Goal: Task Accomplishment & Management: Complete application form

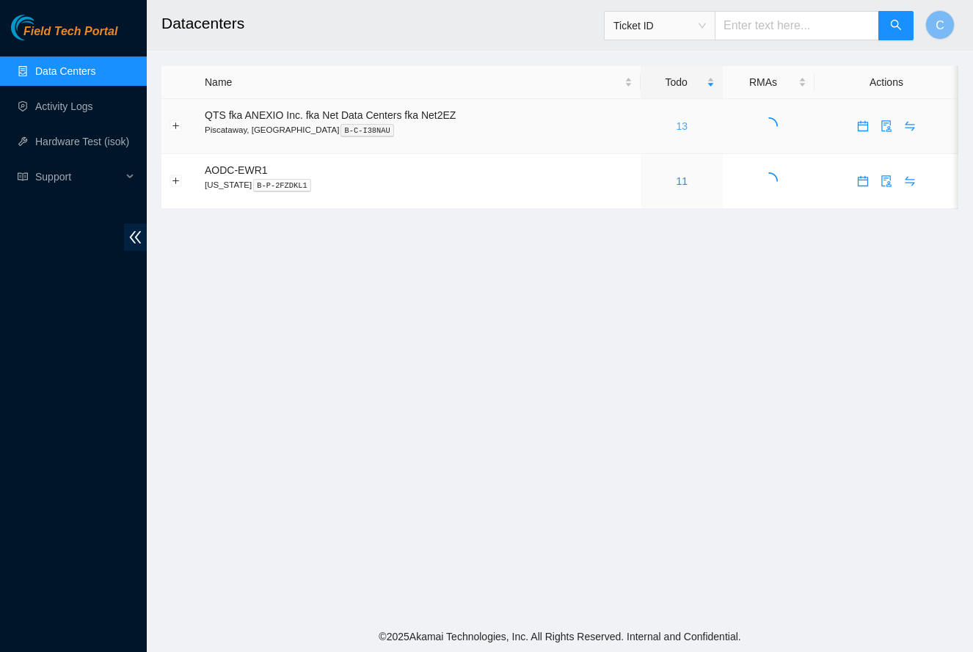
click at [683, 126] on link "13" at bounding box center [682, 126] width 12 height 12
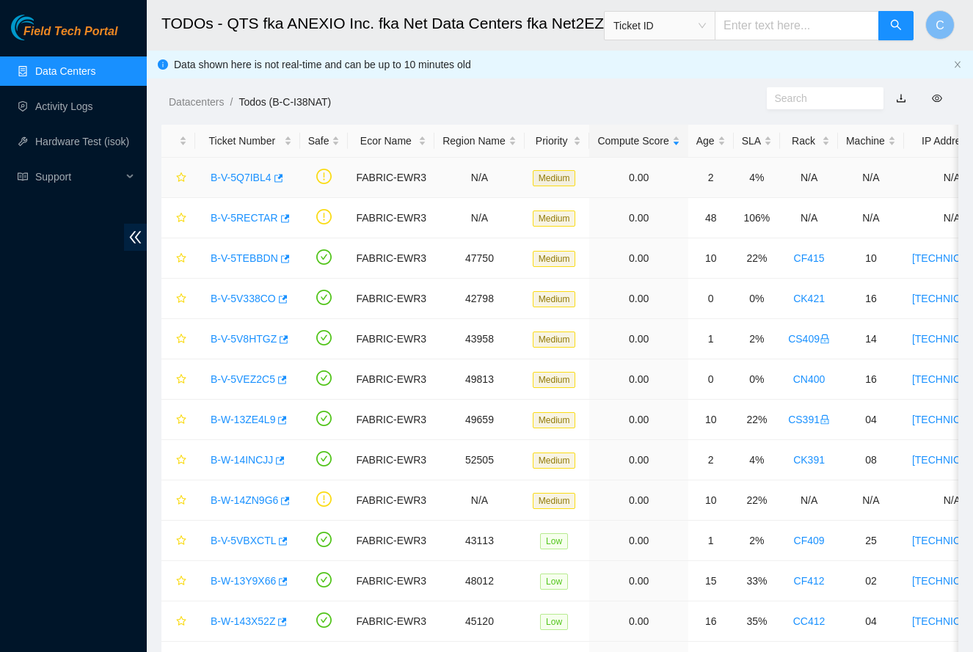
click at [242, 181] on link "B-V-5Q7IBL4" at bounding box center [241, 178] width 61 height 12
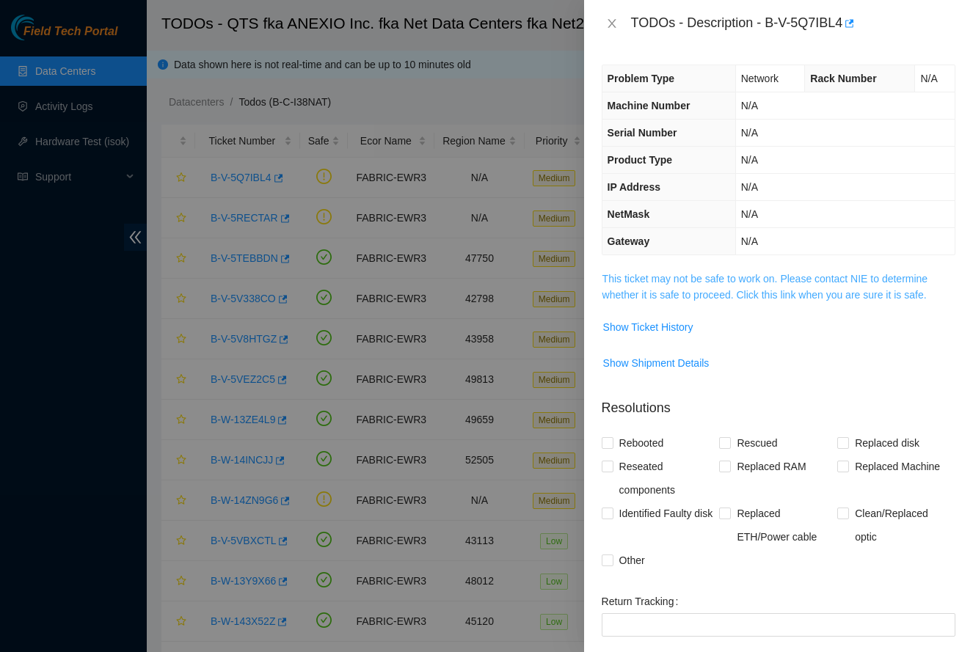
click at [676, 297] on link "This ticket may not be safe to work on. Please contact NIE to determine whether…" at bounding box center [765, 287] width 326 height 28
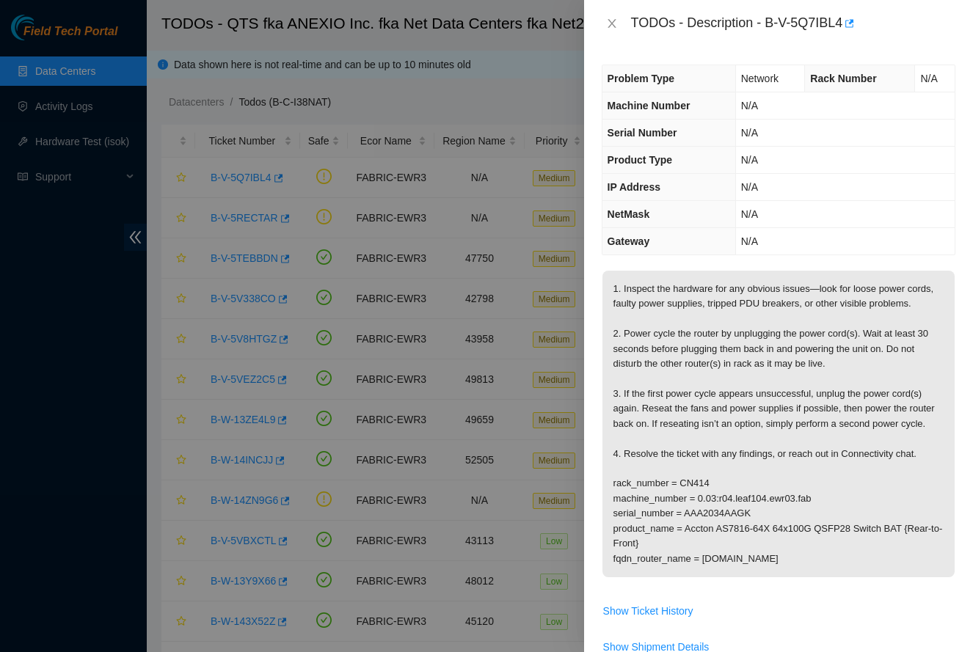
drag, startPoint x: 609, startPoint y: 21, endPoint x: 577, endPoint y: 30, distance: 32.8
click at [608, 21] on icon "close" at bounding box center [612, 24] width 12 height 12
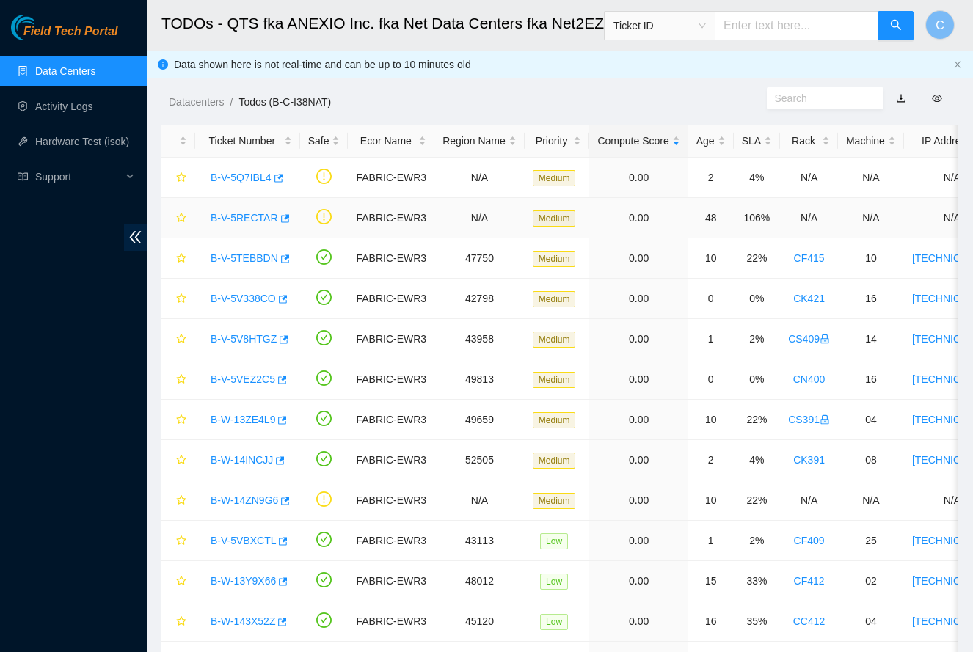
click at [252, 214] on link "B-V-5RECTAR" at bounding box center [245, 218] width 68 height 12
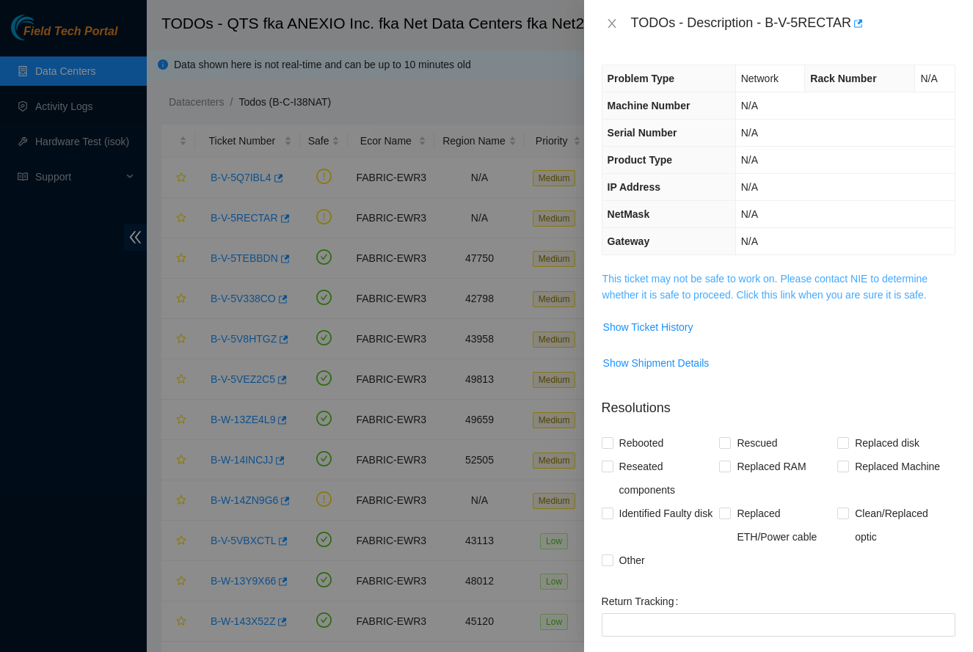
click at [808, 274] on link "This ticket may not be safe to work on. Please contact NIE to determine whether…" at bounding box center [765, 287] width 326 height 28
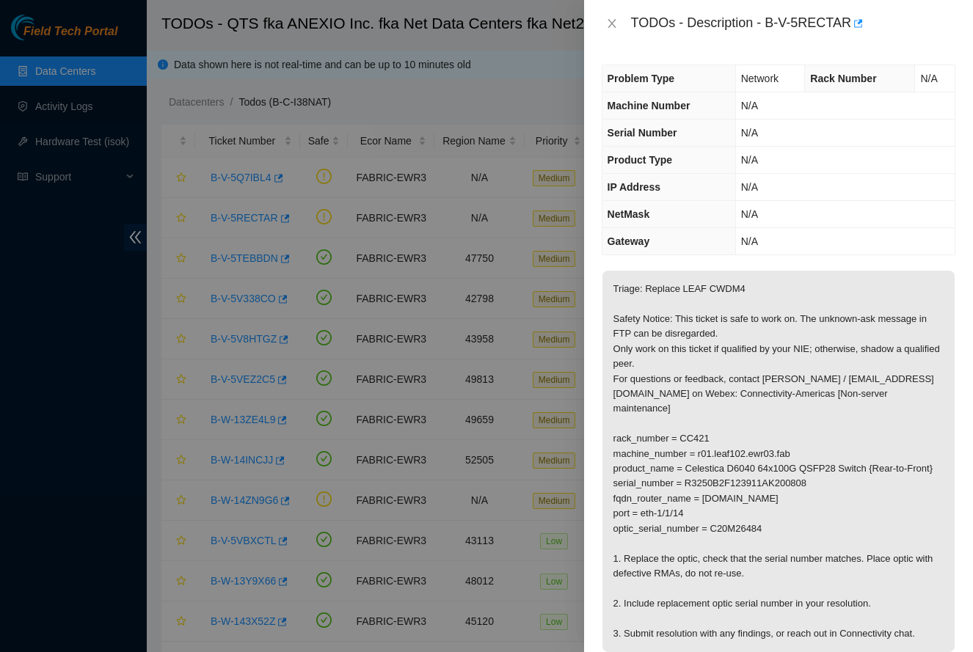
drag, startPoint x: 615, startPoint y: 21, endPoint x: 597, endPoint y: 33, distance: 21.6
click at [615, 21] on icon "close" at bounding box center [612, 24] width 12 height 12
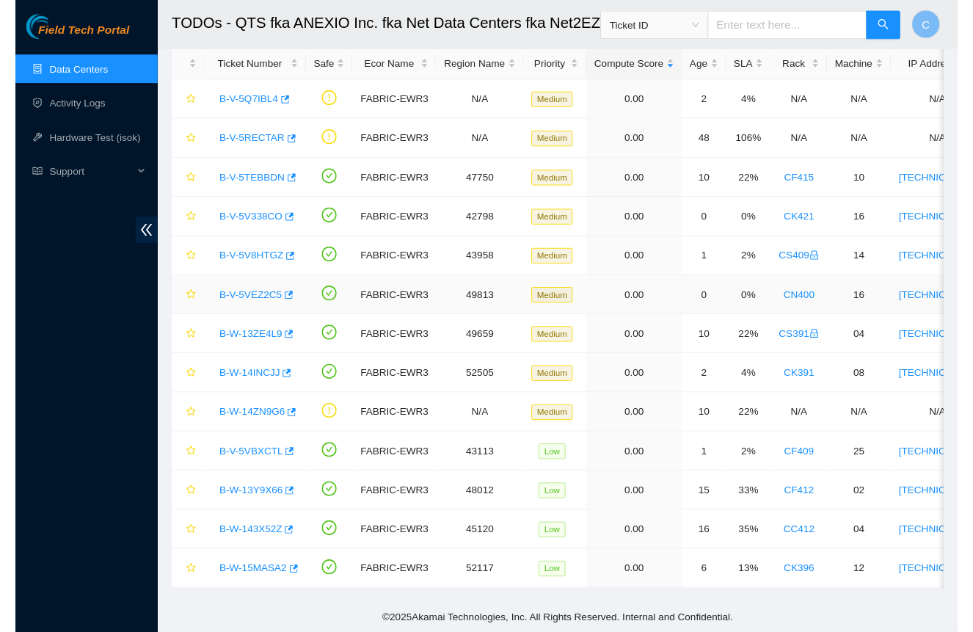
scroll to position [76, 0]
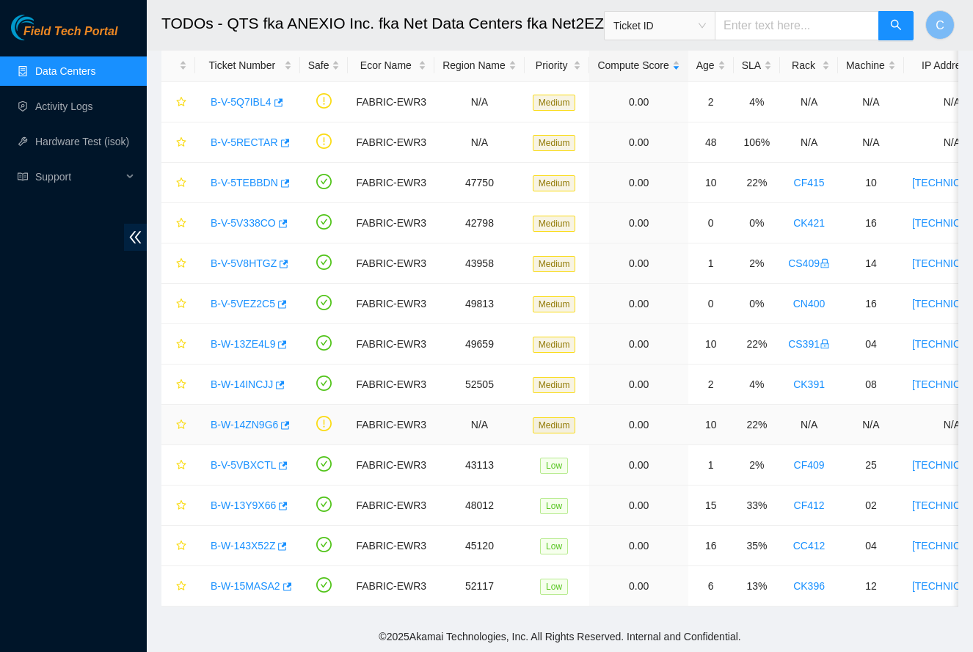
click at [244, 423] on link "B-W-14ZN9G6" at bounding box center [245, 425] width 68 height 12
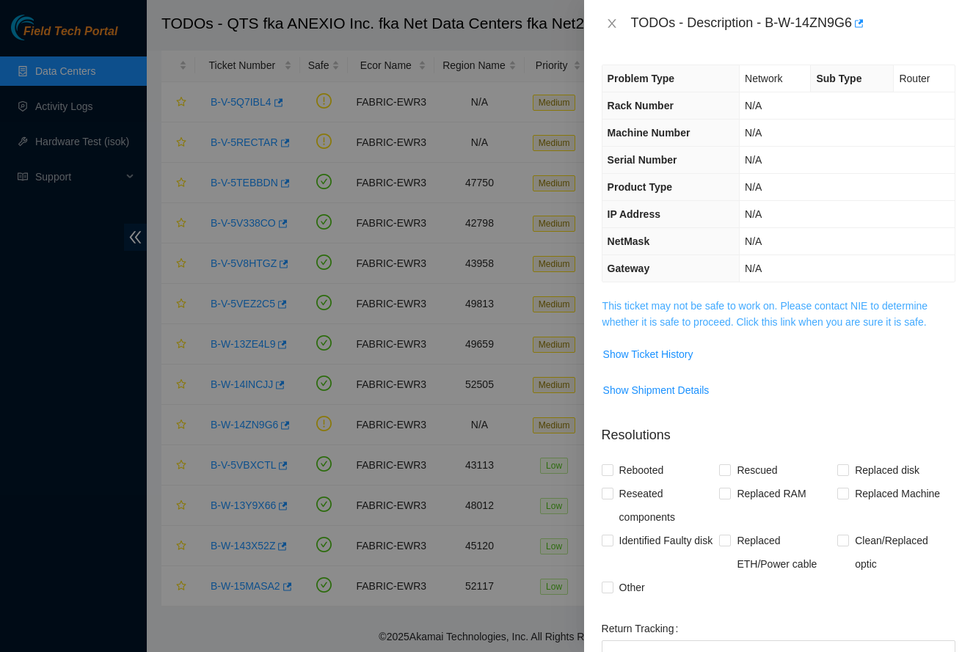
click at [710, 325] on link "This ticket may not be safe to work on. Please contact NIE to determine whether…" at bounding box center [765, 314] width 326 height 28
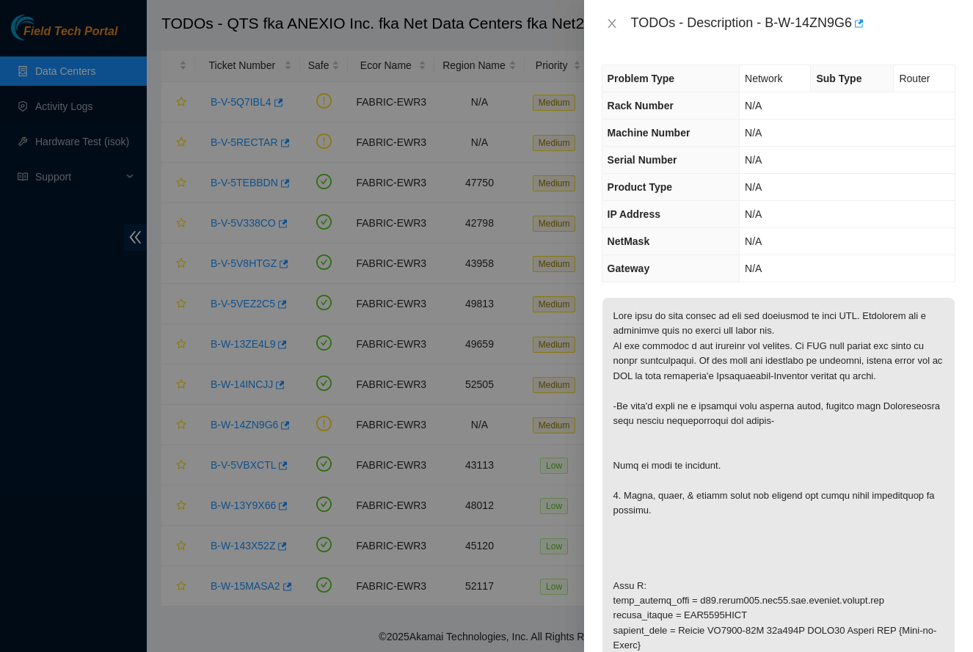
click at [610, 27] on icon "close" at bounding box center [612, 24] width 12 height 12
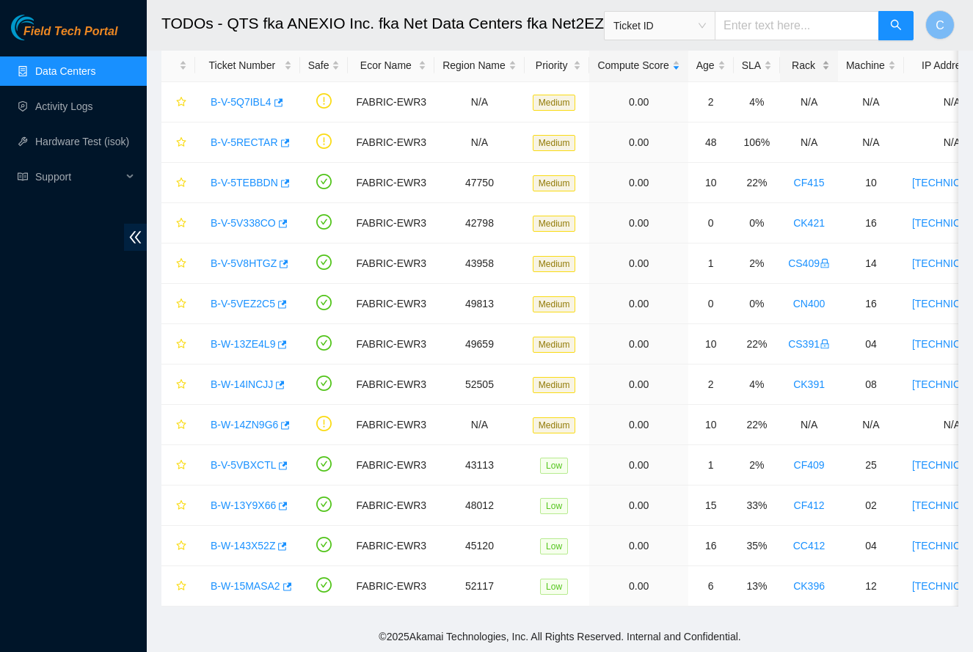
click at [823, 65] on div "Rack" at bounding box center [809, 65] width 42 height 16
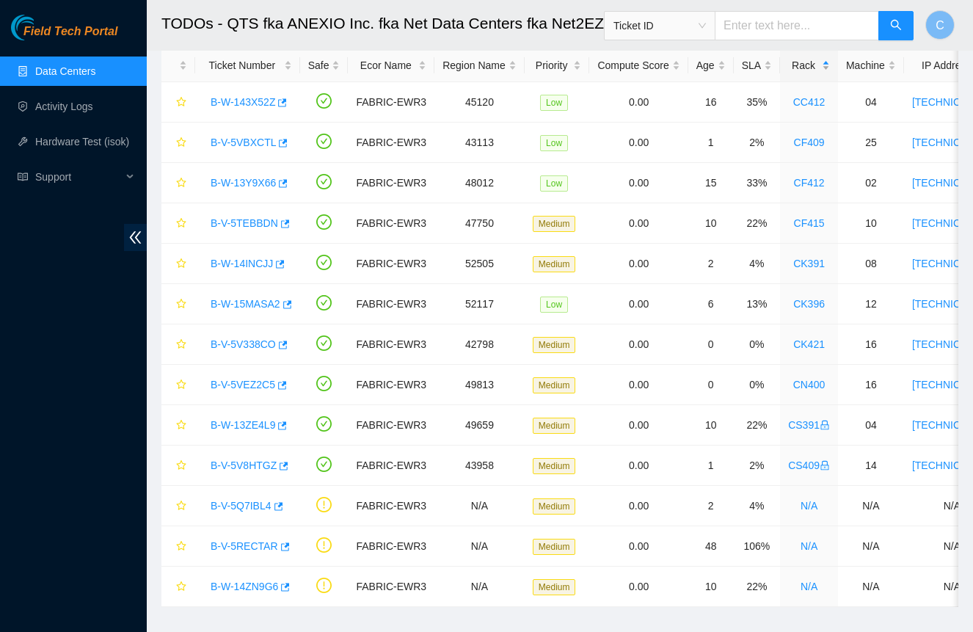
click at [814, 70] on div "Rack" at bounding box center [809, 65] width 42 height 16
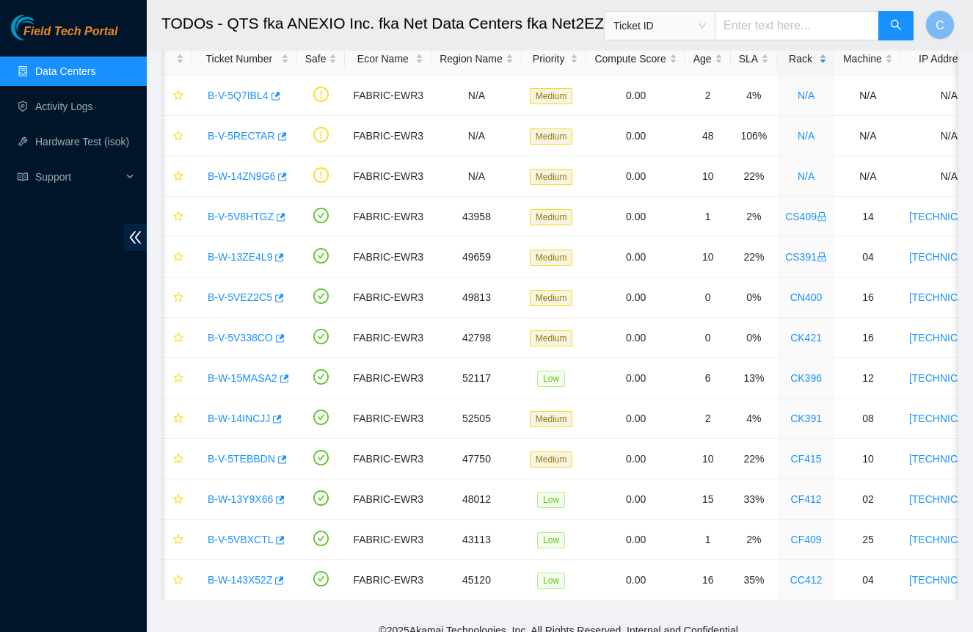
scroll to position [0, 1]
click at [239, 219] on link "B-V-5V8HTGZ" at bounding box center [242, 217] width 66 height 12
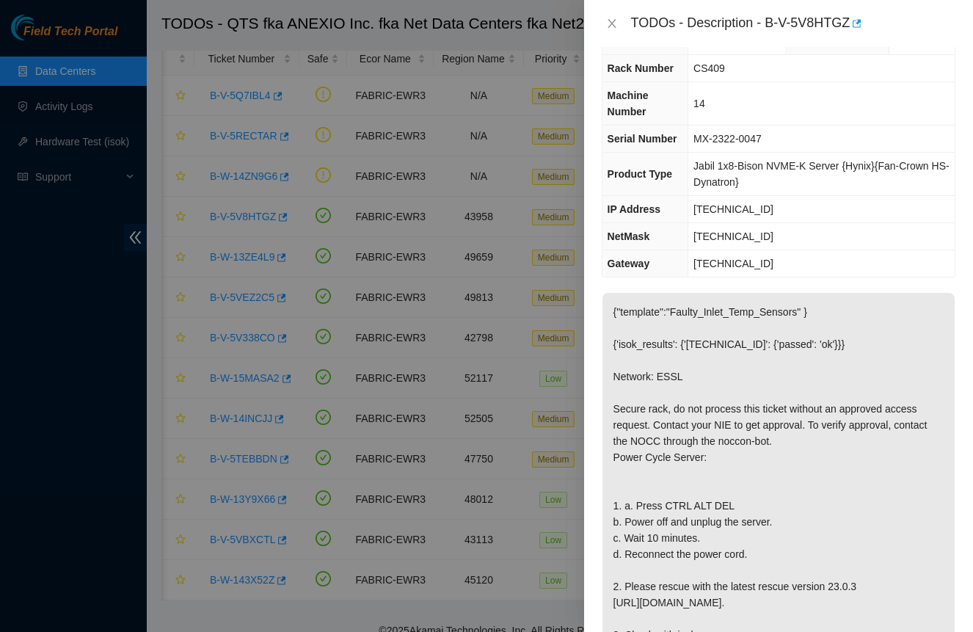
scroll to position [40, 0]
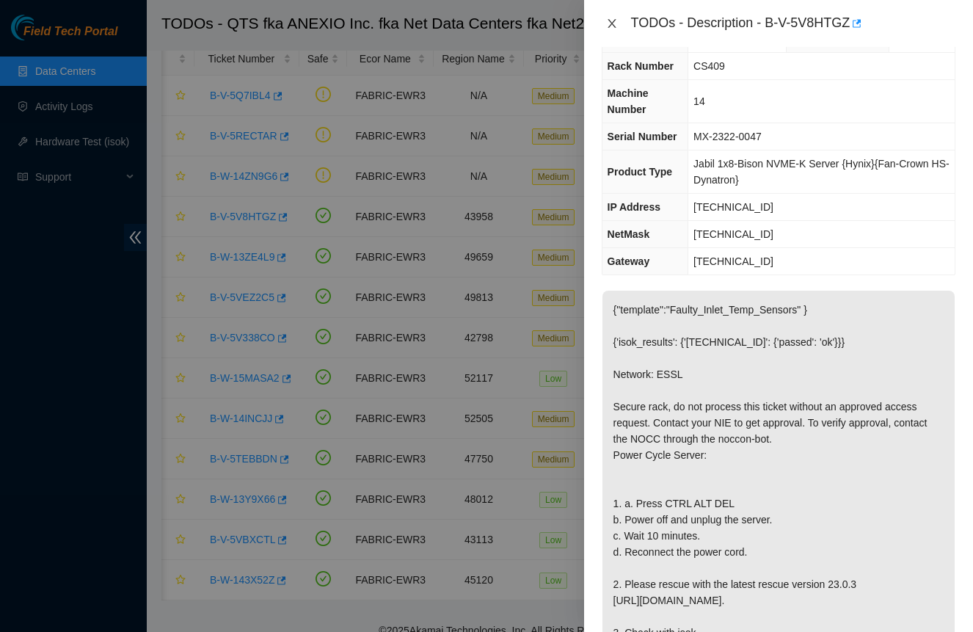
click at [613, 24] on icon "close" at bounding box center [612, 23] width 8 height 9
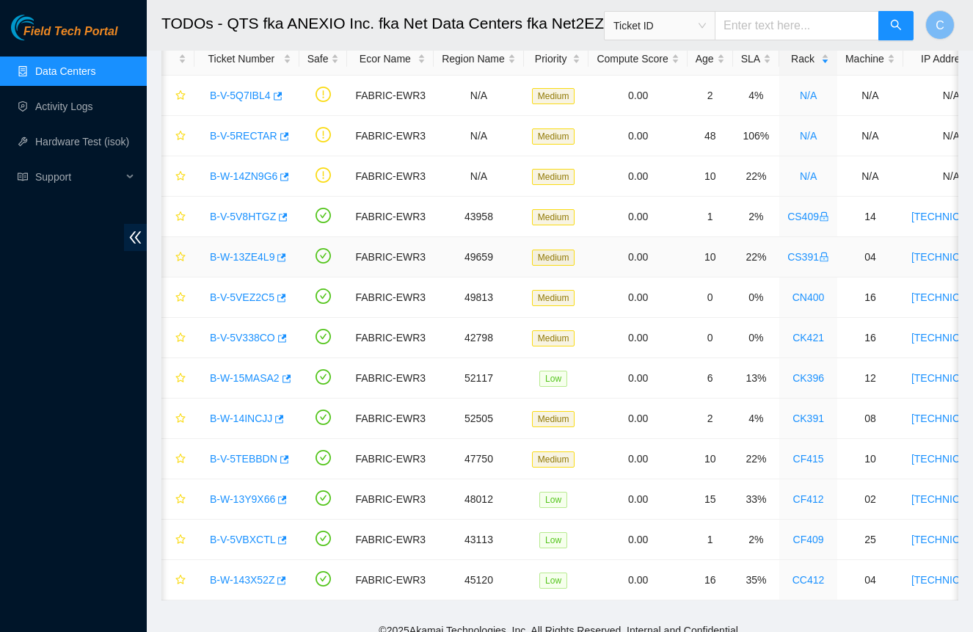
click at [233, 255] on link "B-W-13ZE4L9" at bounding box center [242, 257] width 65 height 12
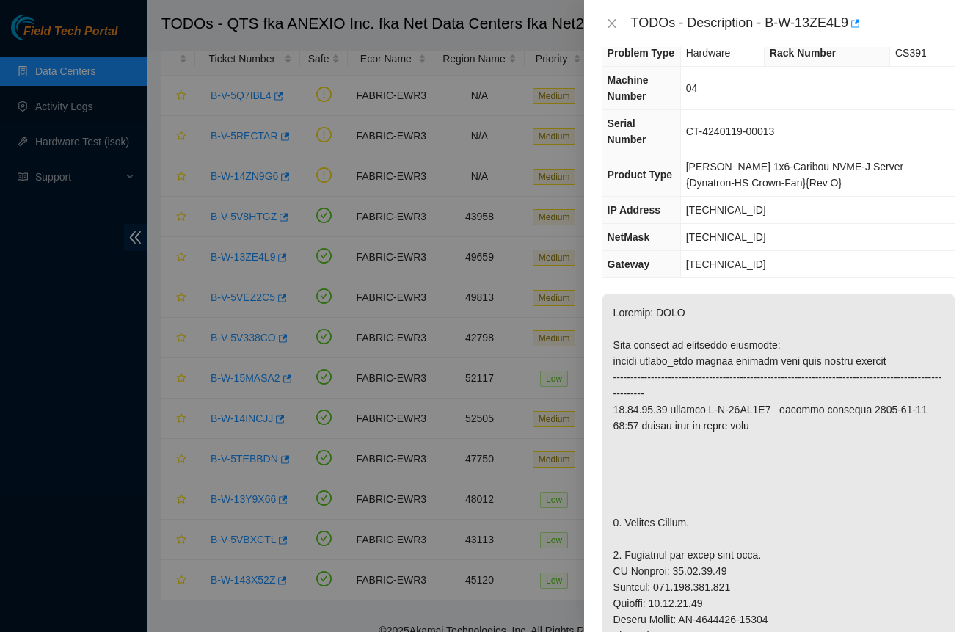
scroll to position [0, 0]
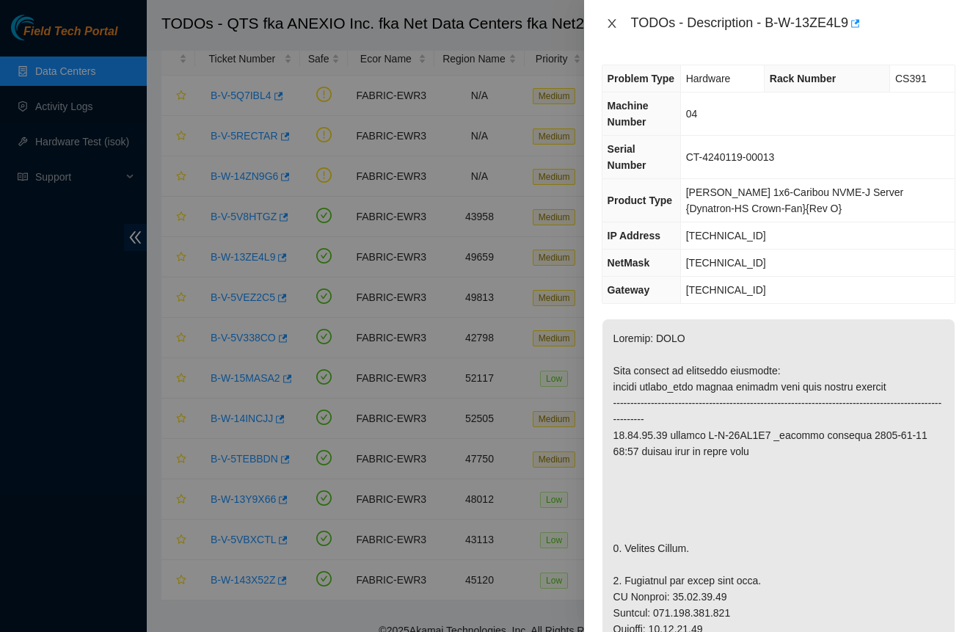
click at [612, 26] on icon "close" at bounding box center [612, 24] width 12 height 12
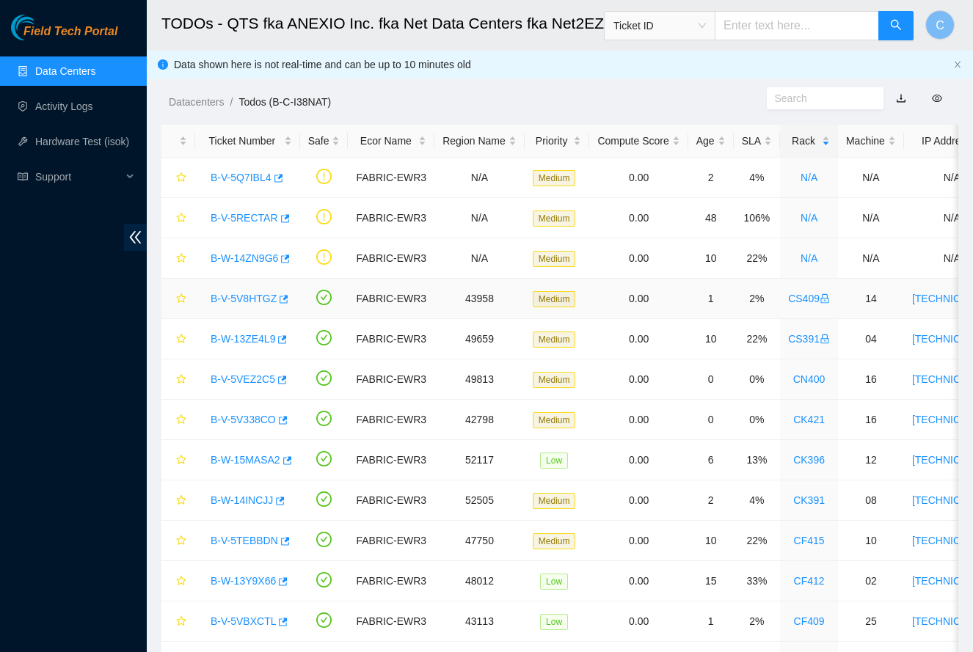
click at [244, 298] on link "B-V-5V8HTGZ" at bounding box center [244, 299] width 66 height 12
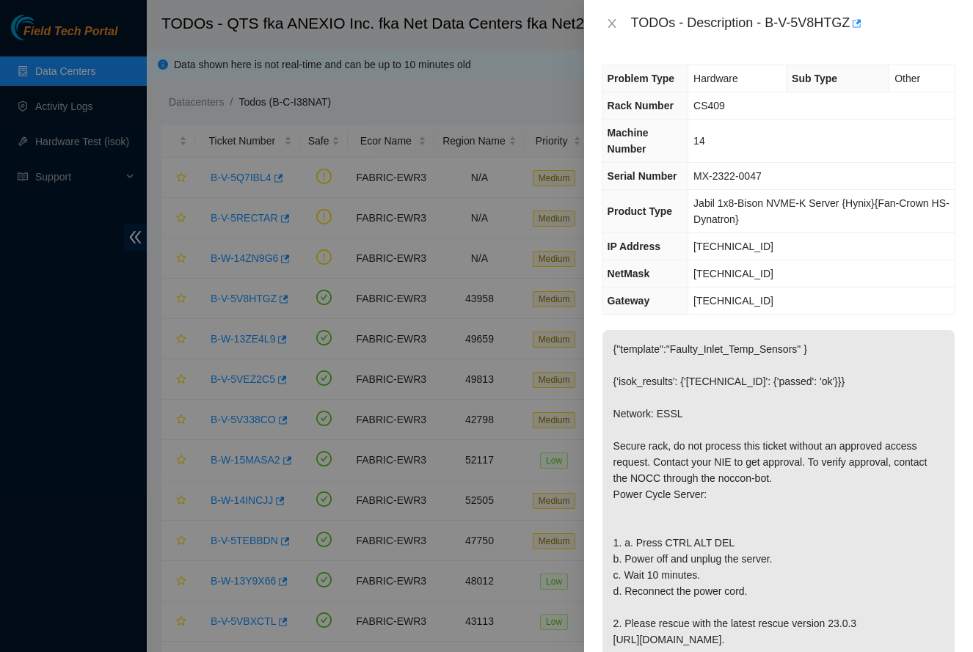
drag, startPoint x: 613, startPoint y: 23, endPoint x: 603, endPoint y: 27, distance: 10.2
click at [612, 23] on icon "close" at bounding box center [612, 24] width 12 height 12
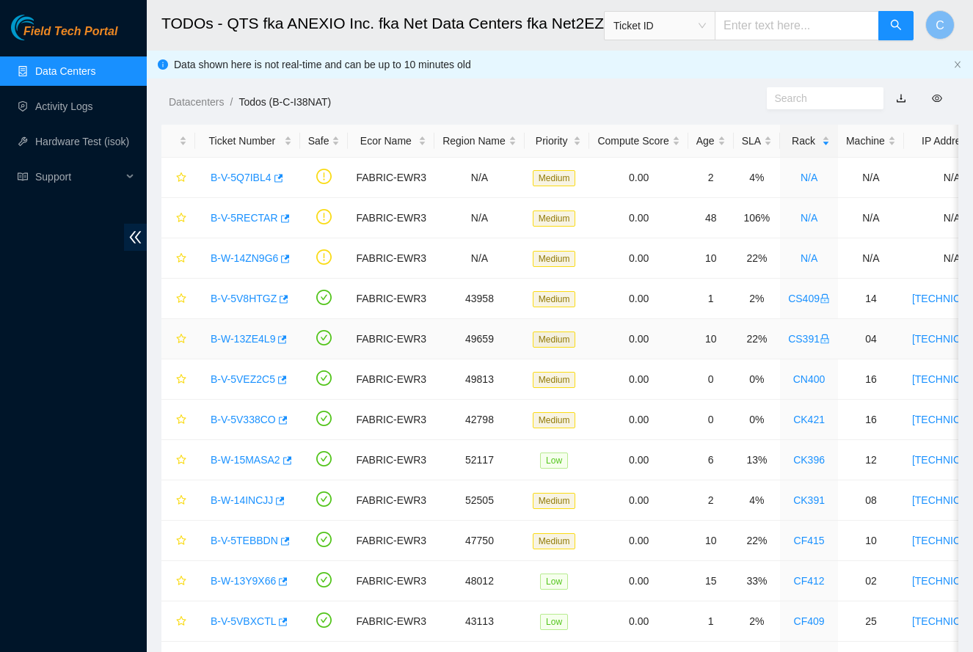
drag, startPoint x: 249, startPoint y: 339, endPoint x: 268, endPoint y: 340, distance: 19.1
click at [249, 339] on link "B-W-13ZE4L9" at bounding box center [243, 339] width 65 height 12
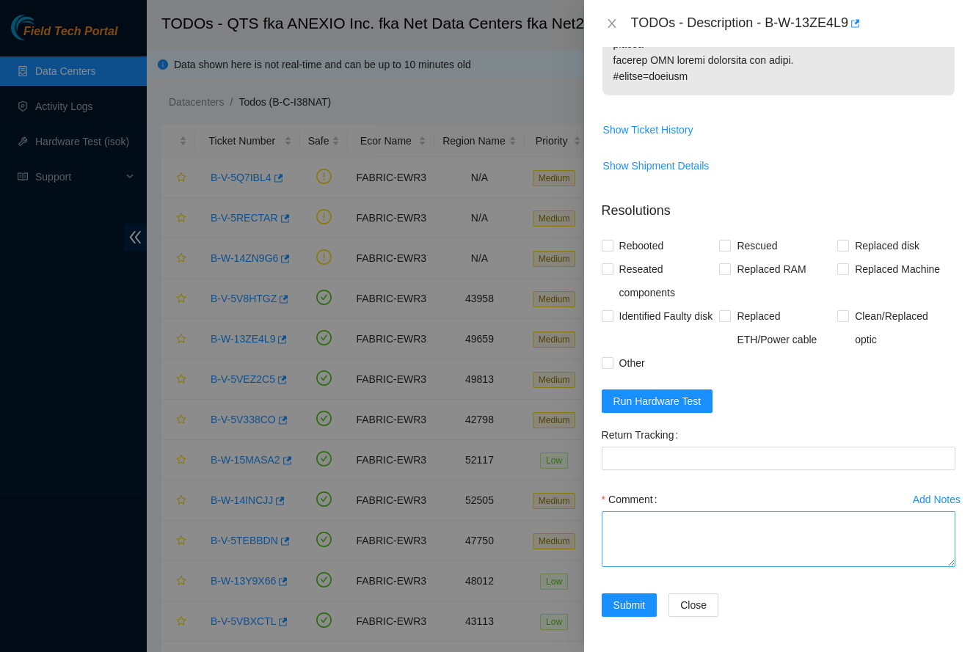
scroll to position [1134, 0]
click at [679, 536] on textarea "Comment" at bounding box center [779, 539] width 354 height 56
paste textarea "-Safely powered down machine. -Removed machine s/n: MX-2134-0398. -Replaced wit…"
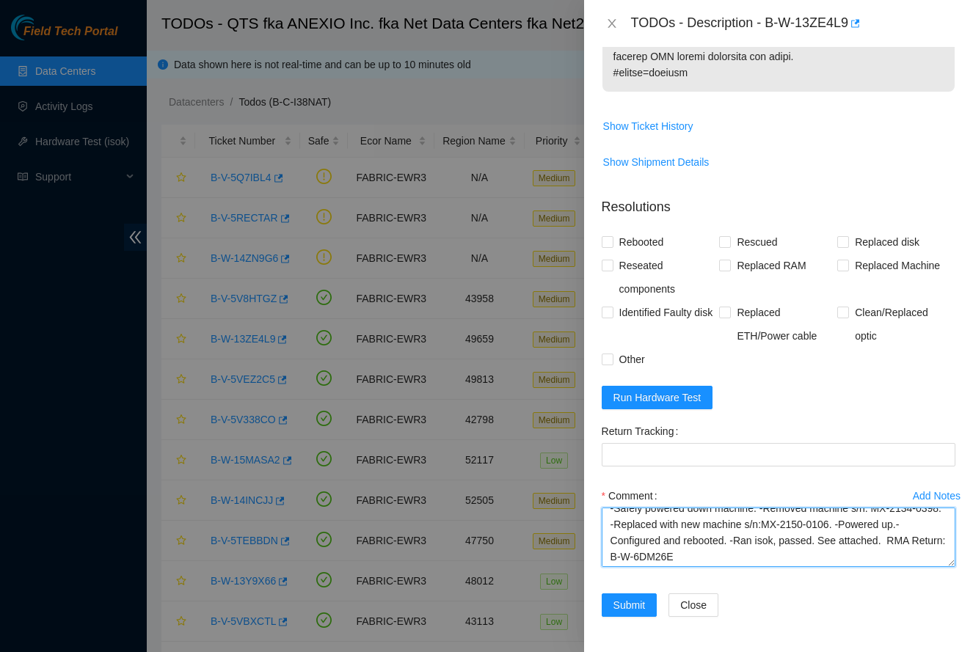
scroll to position [0, 0]
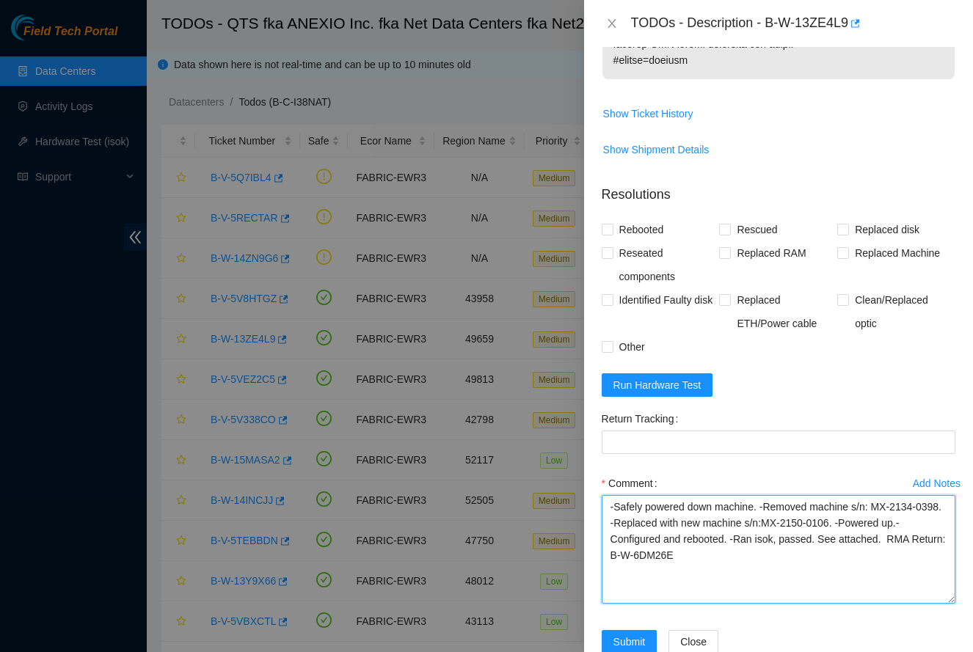
click at [905, 604] on textarea "-Safely powered down machine. -Removed machine s/n: MX-2134-0398. -Replaced wit…" at bounding box center [779, 549] width 354 height 109
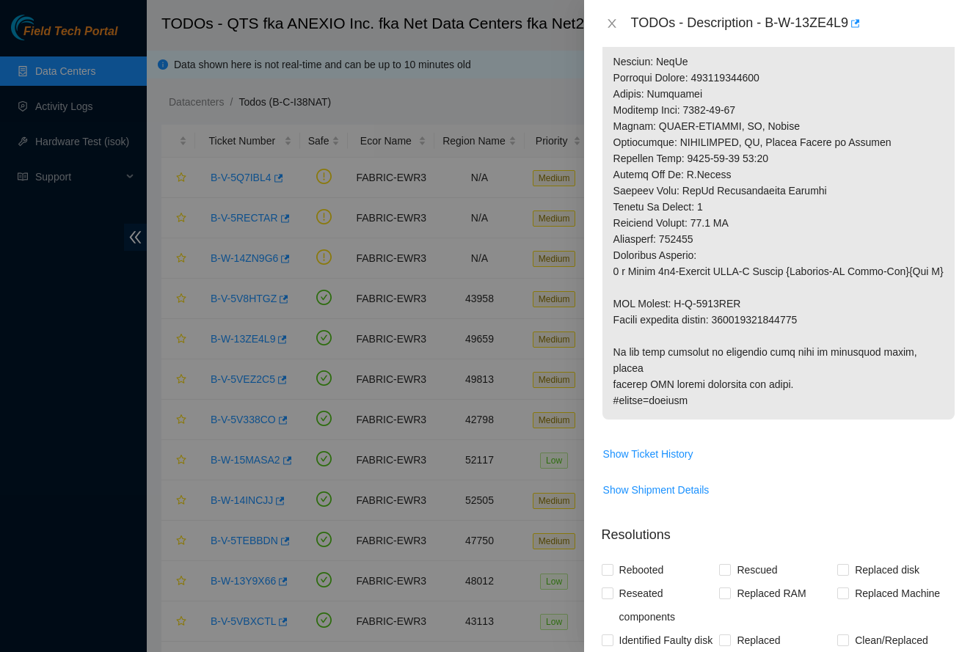
scroll to position [798, 0]
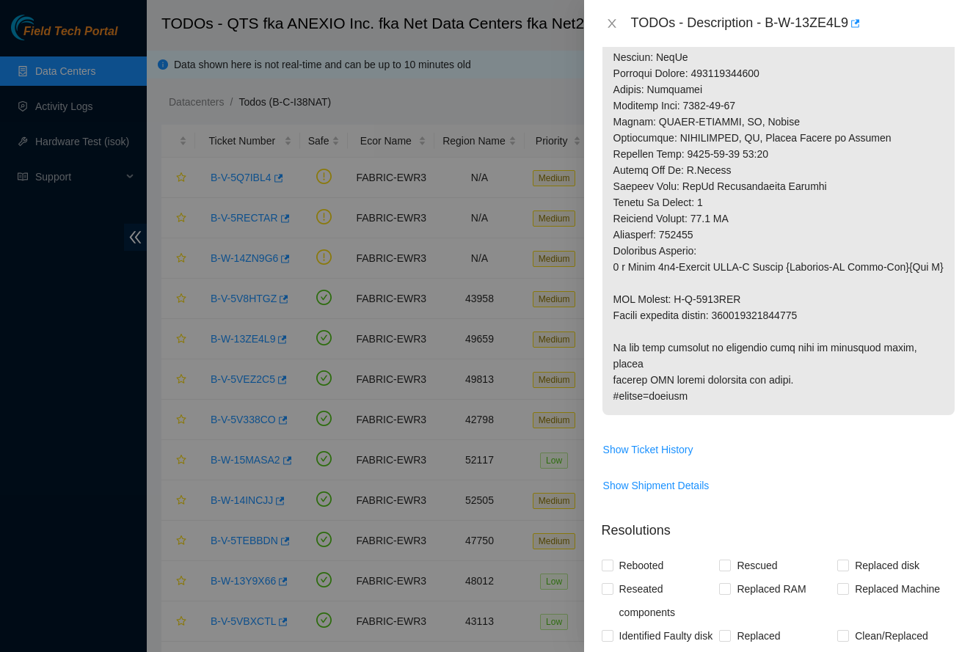
type textarea "-Safely powered down machine. -Removed machine s/n: MX-2134-0398. -Replaced wit…"
copy p "093642900249778"
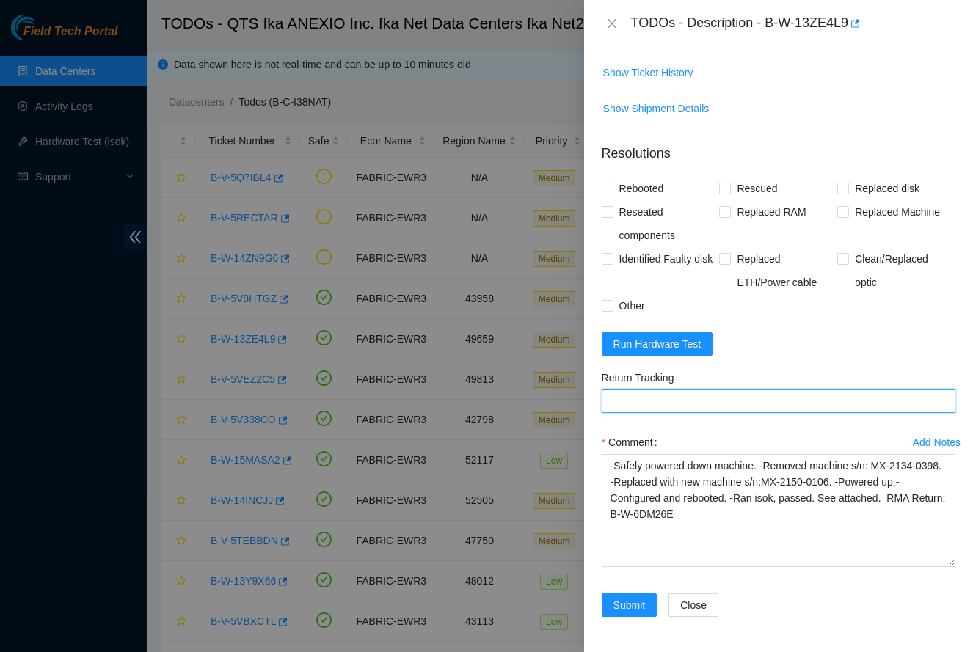
scroll to position [1191, 0]
click at [718, 396] on Tracking "Return Tracking" at bounding box center [779, 401] width 354 height 23
paste Tracking "093642900249778"
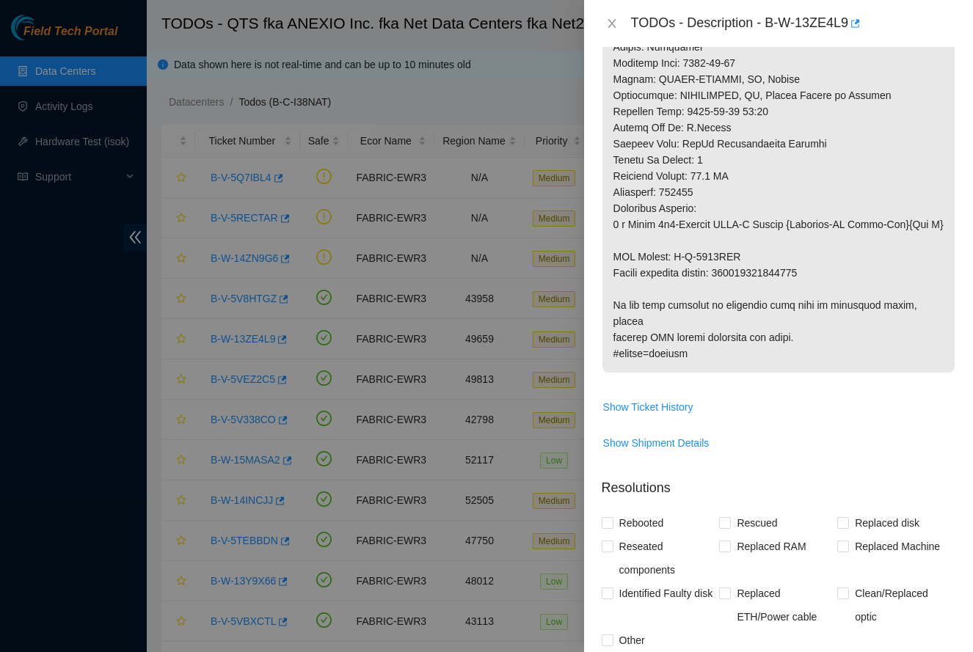
scroll to position [837, 0]
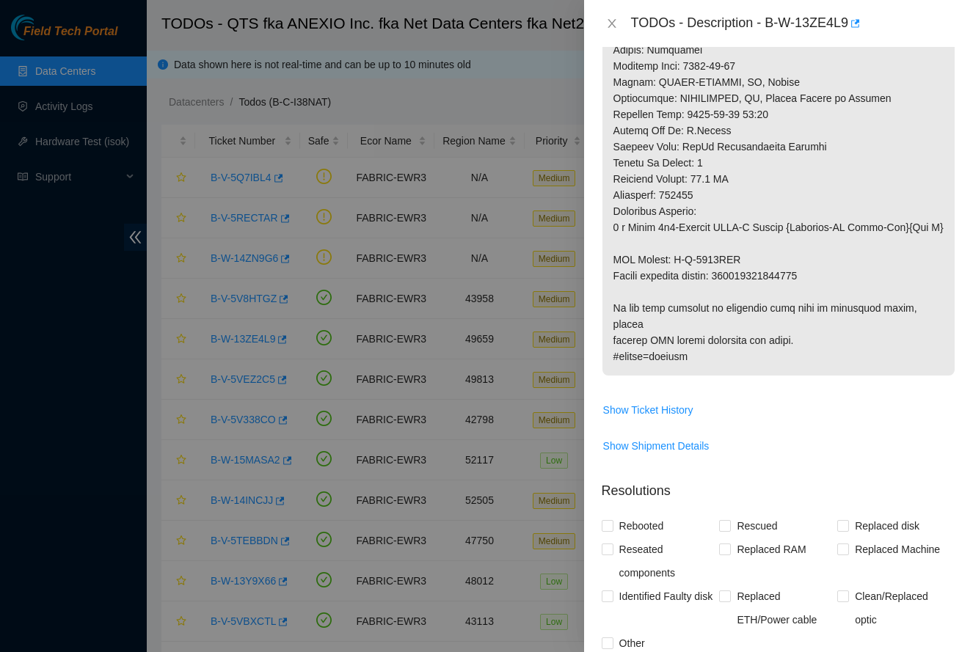
type Tracking "093642900249778"
drag, startPoint x: 676, startPoint y: 290, endPoint x: 755, endPoint y: 282, distance: 79.6
copy p "B-W-1485KAK"
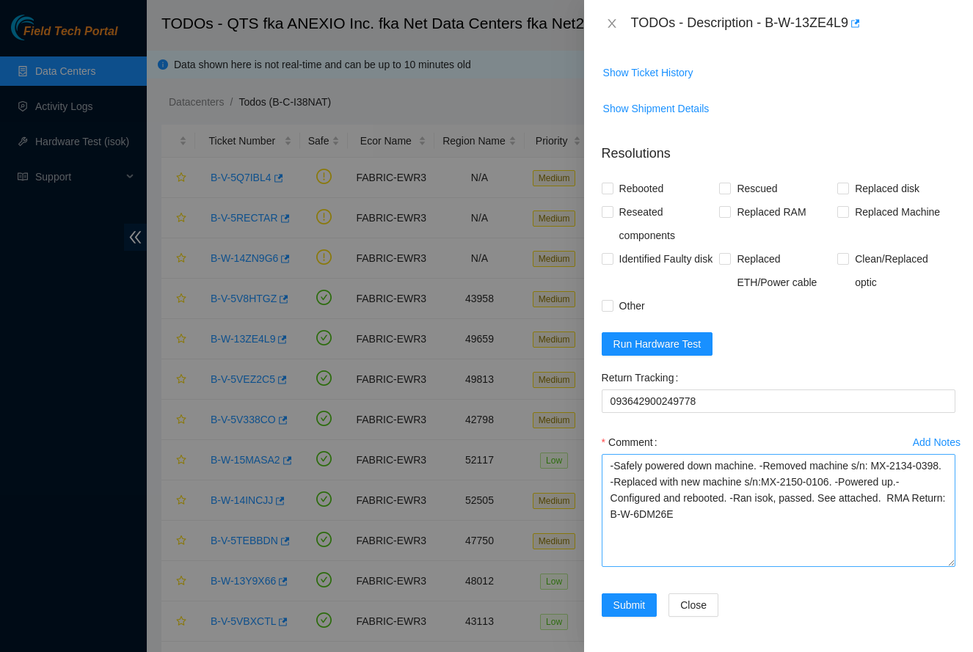
scroll to position [1191, 0]
drag, startPoint x: 651, startPoint y: 514, endPoint x: 651, endPoint y: 523, distance: 9.5
click at [651, 523] on textarea "-Safely powered down machine. -Removed machine s/n: MX-2134-0398. -Replaced wit…" at bounding box center [779, 510] width 354 height 113
paste textarea "B-W-1485KAK"
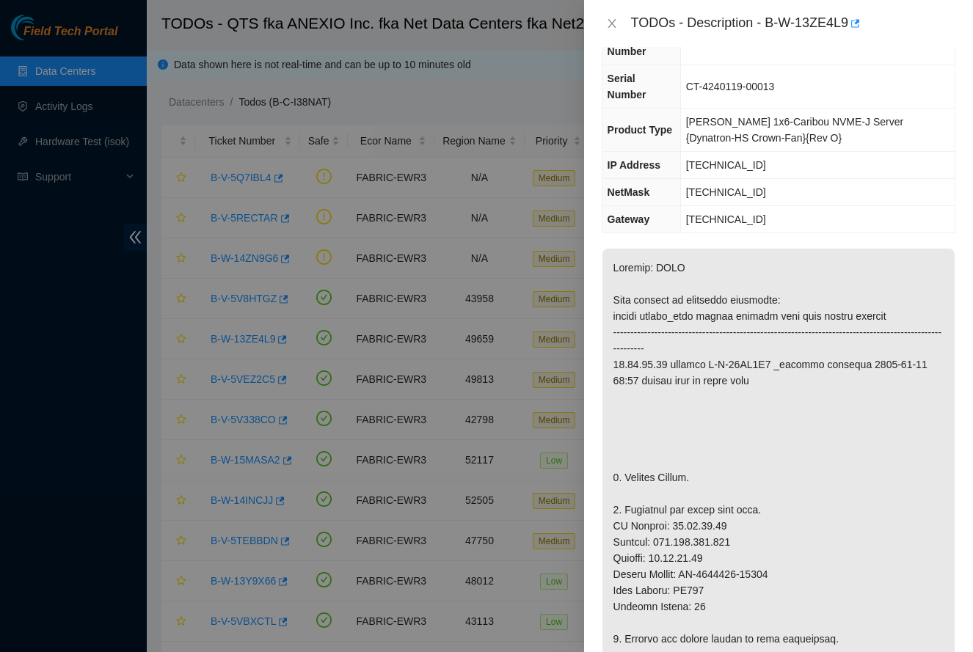
scroll to position [54, 0]
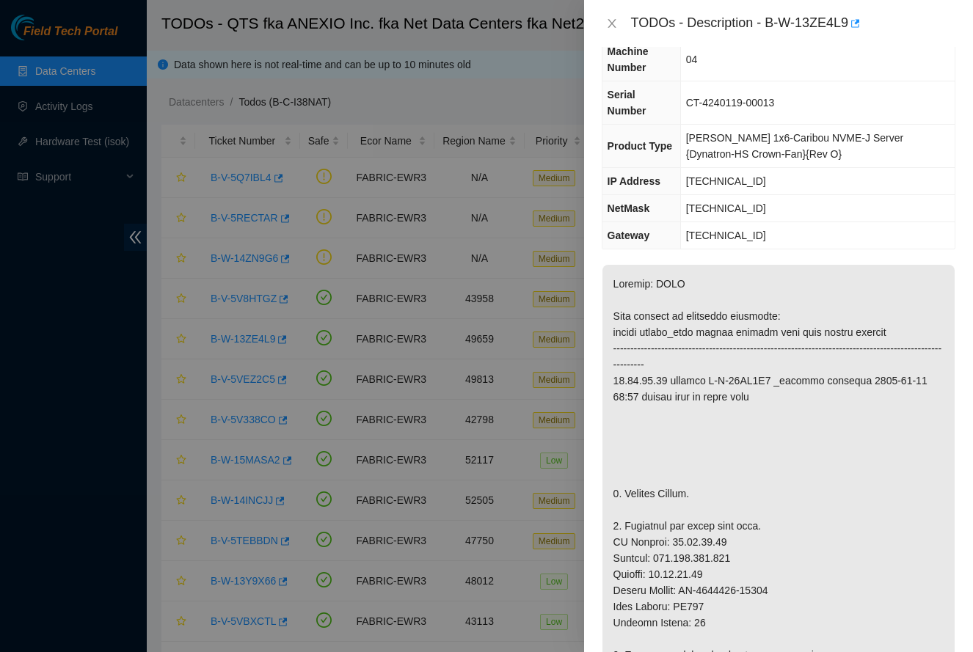
drag, startPoint x: 686, startPoint y: 605, endPoint x: 792, endPoint y: 597, distance: 106.0
copy p "CT-4240604-00089"
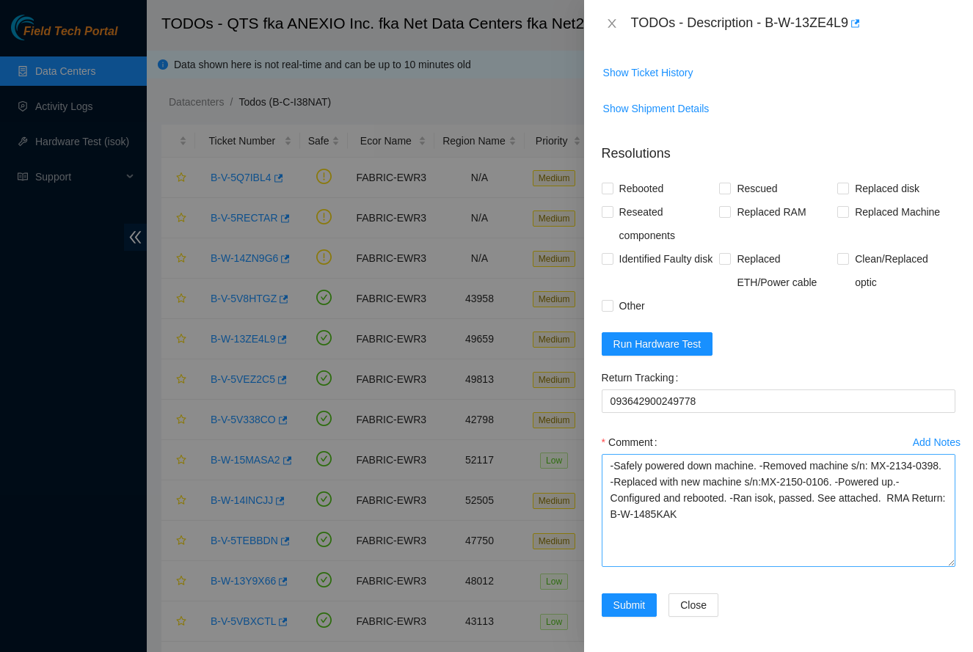
scroll to position [1191, 0]
drag, startPoint x: 800, startPoint y: 482, endPoint x: 871, endPoint y: 484, distance: 71.2
click at [871, 484] on textarea "-Safely powered down machine. -Removed machine s/n: MX-2134-0398. -Replaced wit…" at bounding box center [779, 510] width 354 height 113
paste textarea "CT-4240604-00089"
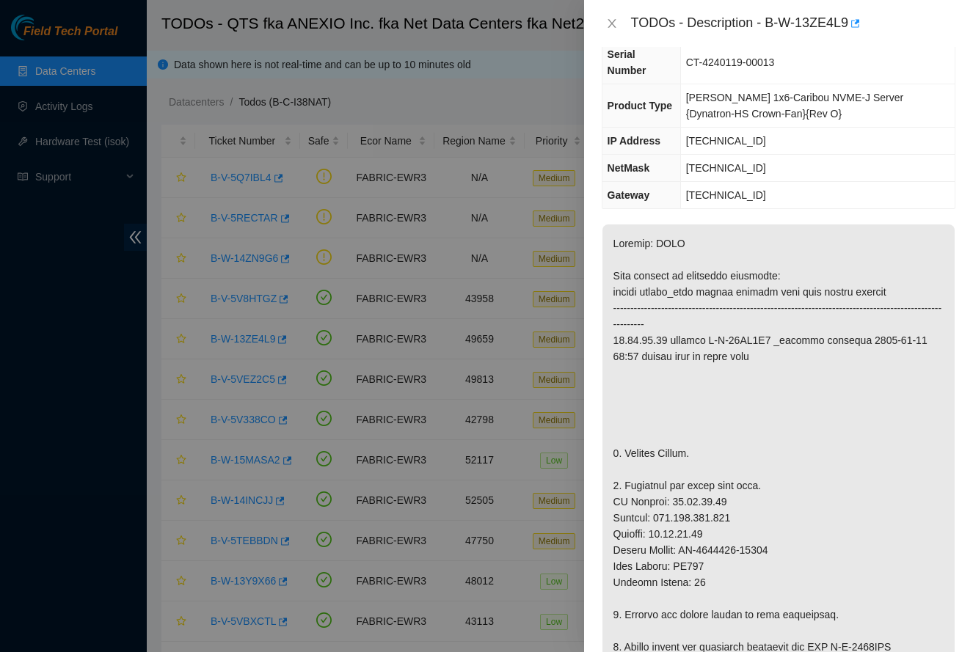
scroll to position [92, 0]
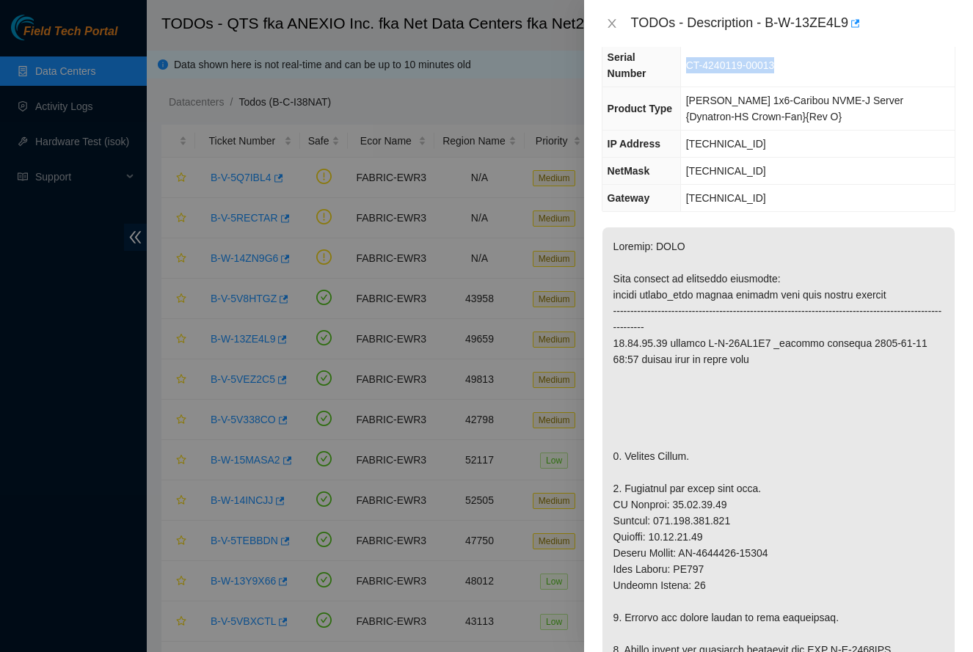
drag, startPoint x: 688, startPoint y: 78, endPoint x: 789, endPoint y: 82, distance: 100.6
click at [789, 82] on td "CT-4240119-00013" at bounding box center [817, 65] width 274 height 43
copy span "CT-4240119-00013"
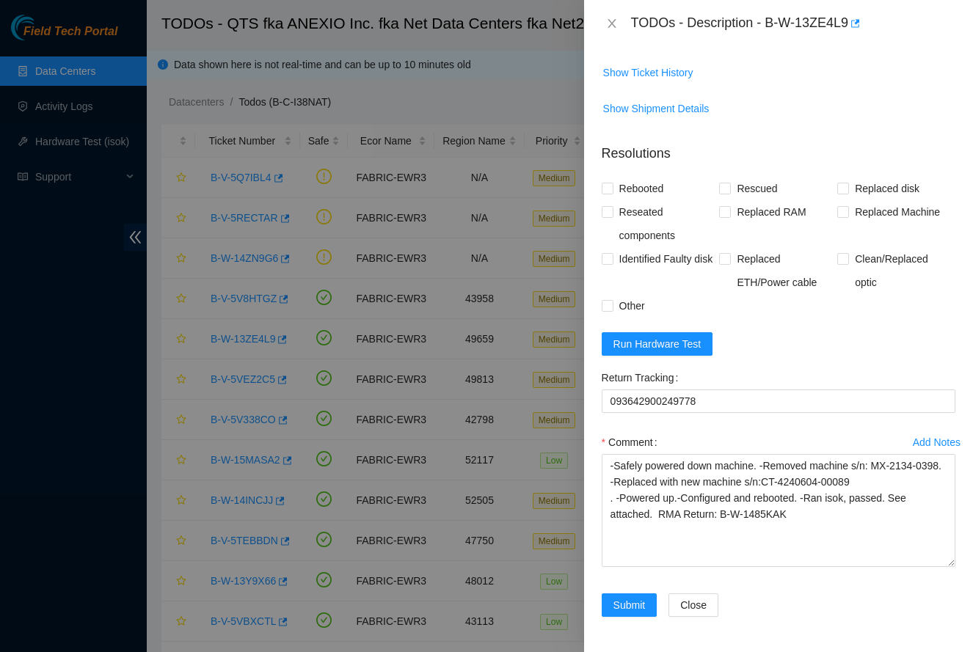
scroll to position [1191, 0]
drag, startPoint x: 879, startPoint y: 468, endPoint x: 634, endPoint y: 478, distance: 245.3
click at [634, 478] on textarea "-Safely powered down machine. -Removed machine s/n: MX-2134-0398. -Replaced wit…" at bounding box center [779, 510] width 354 height 113
paste textarea "CT-4240119-00013"
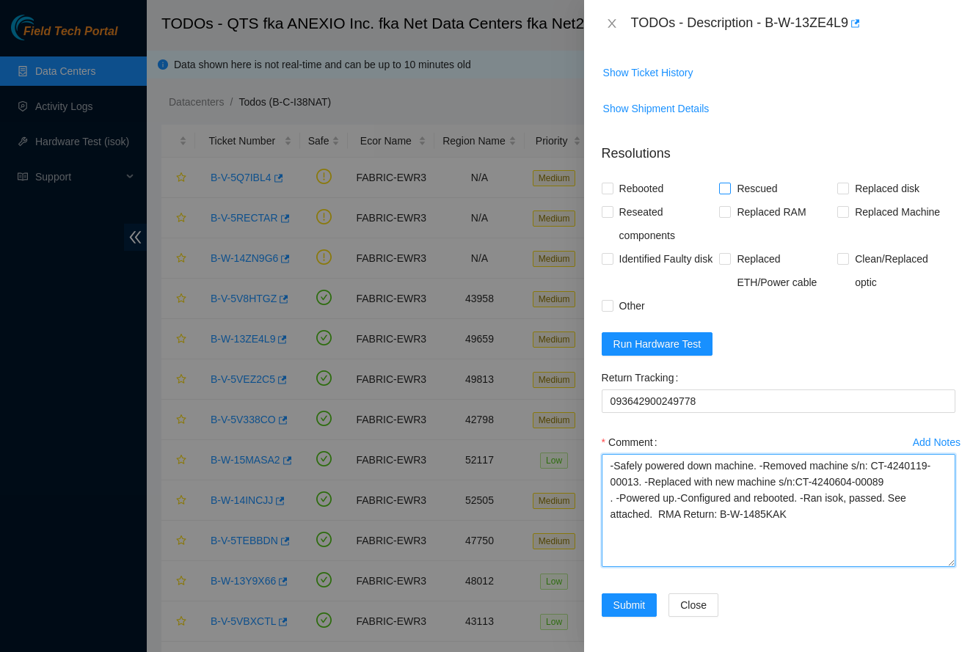
type textarea "-Safely powered down machine. -Removed machine s/n: CT-4240119-00013. -Replaced…"
click at [743, 182] on span "Rescued" at bounding box center [757, 188] width 52 height 23
click at [729, 183] on input "Rescued" at bounding box center [724, 188] width 10 height 10
checkbox input "true"
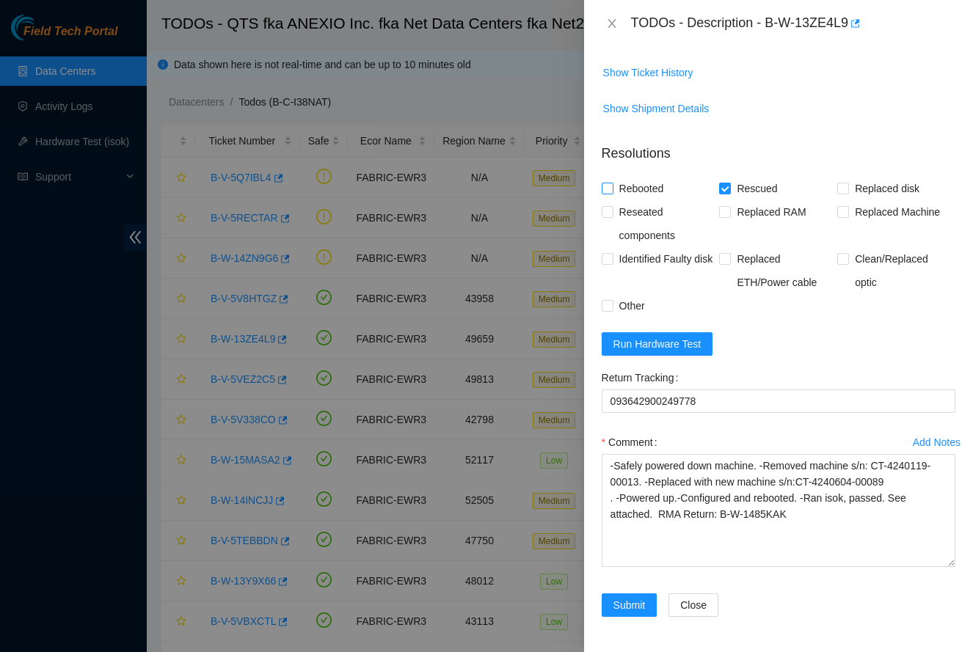
click at [621, 186] on span "Rebooted" at bounding box center [641, 188] width 56 height 23
click at [612, 186] on input "Rebooted" at bounding box center [607, 188] width 10 height 10
checkbox input "true"
drag, startPoint x: 746, startPoint y: 186, endPoint x: 759, endPoint y: 186, distance: 12.5
click at [746, 185] on span "Rescued" at bounding box center [757, 188] width 52 height 23
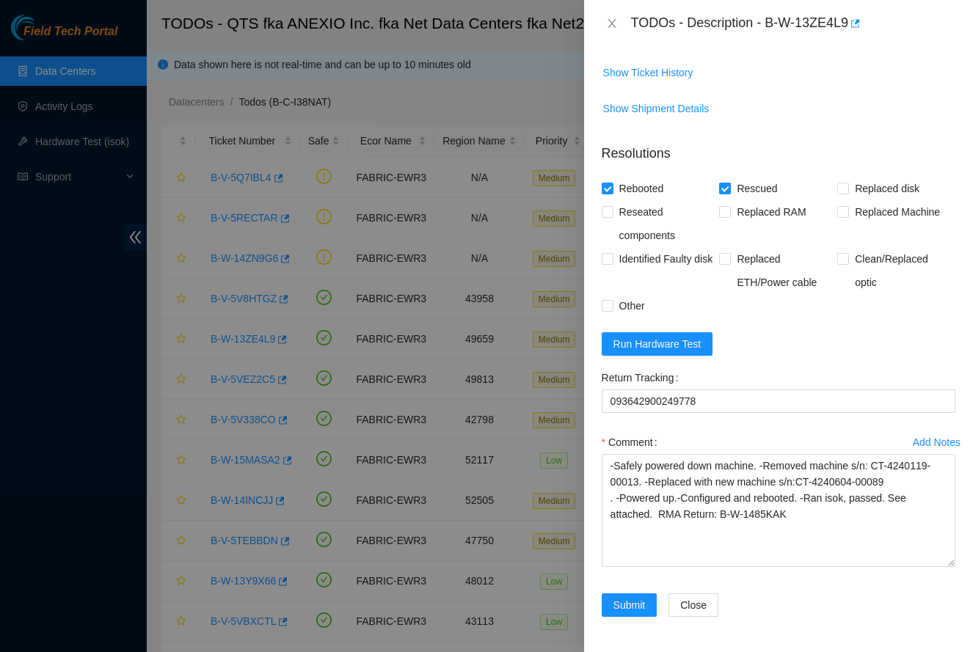
click at [729, 185] on input "Rescued" at bounding box center [724, 188] width 10 height 10
checkbox input "false"
click at [864, 224] on div "Replaced Machine" at bounding box center [896, 223] width 118 height 47
click at [861, 205] on span "Replaced Machine" at bounding box center [897, 211] width 97 height 23
click at [847, 206] on input "Replaced Machine" at bounding box center [842, 211] width 10 height 10
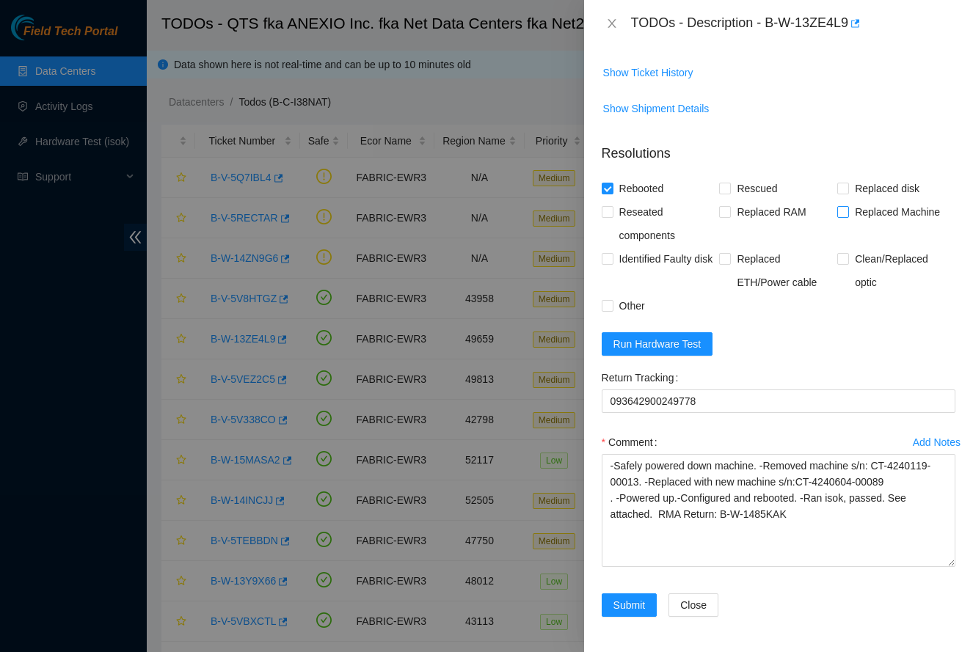
checkbox input "true"
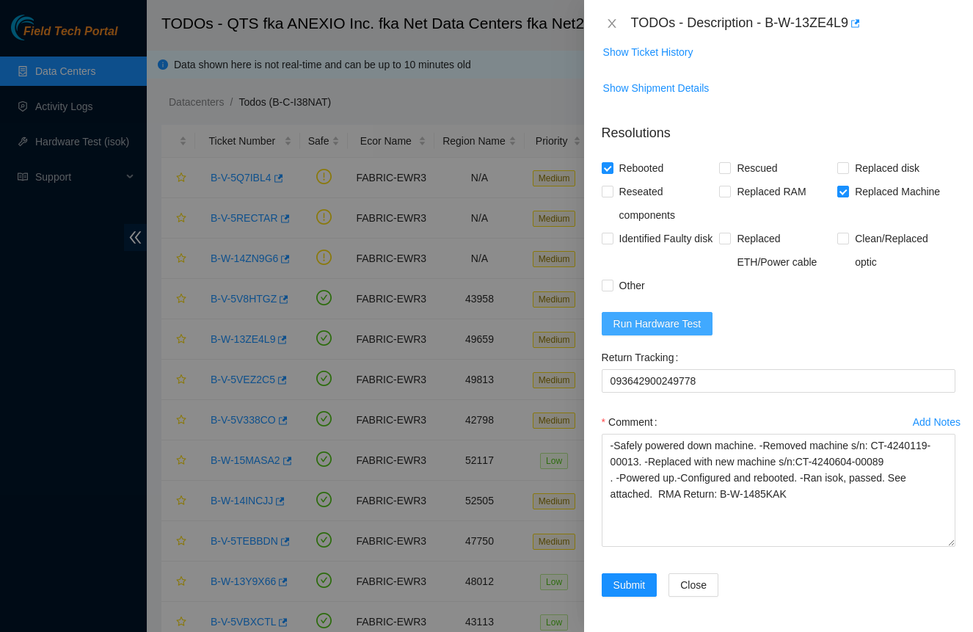
scroll to position [1211, 0]
click at [684, 312] on button "Run Hardware Test" at bounding box center [658, 323] width 112 height 23
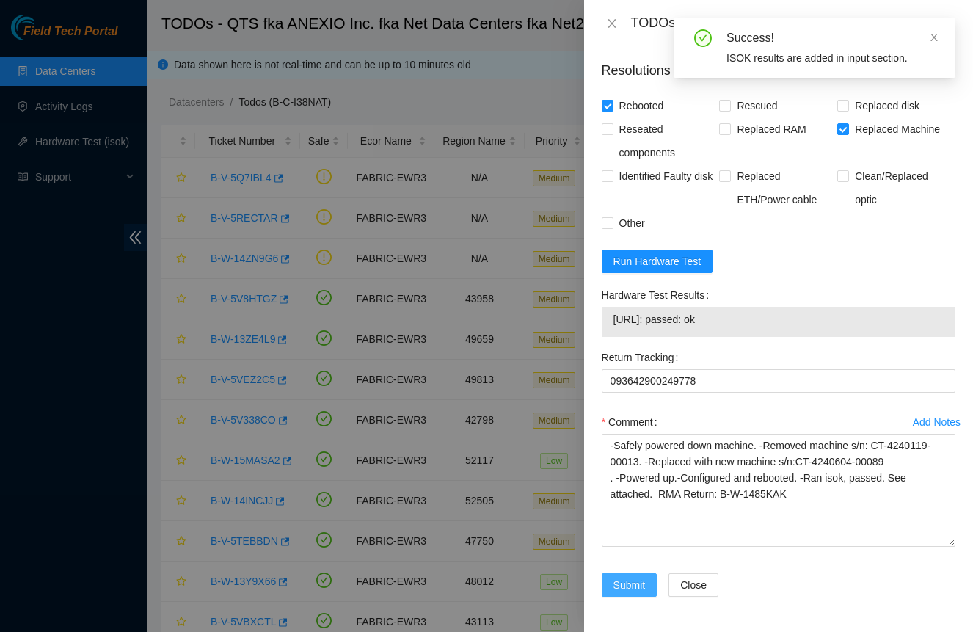
scroll to position [1274, 0]
click at [628, 579] on span "Submit" at bounding box center [629, 585] width 32 height 16
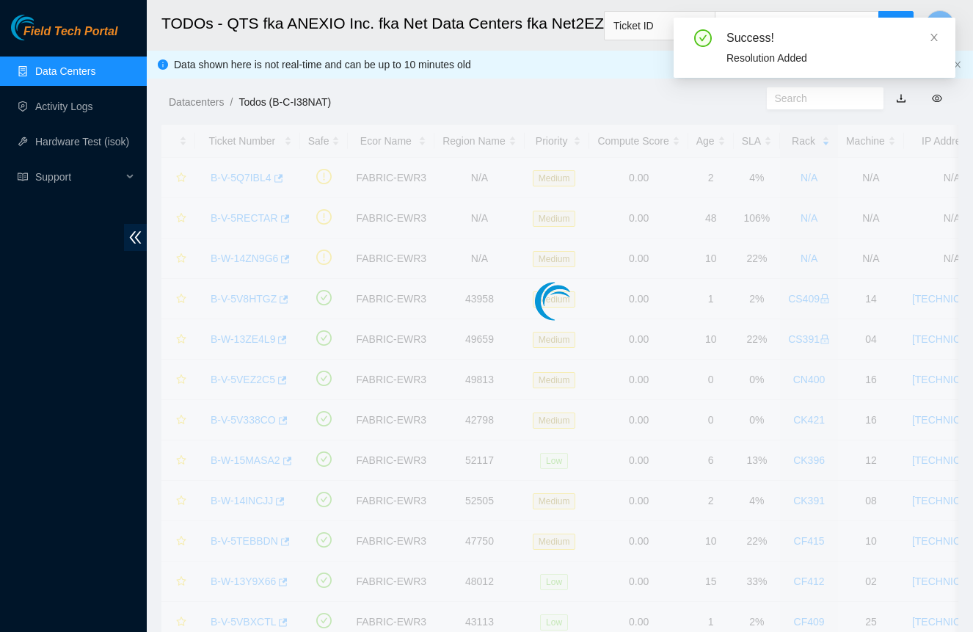
scroll to position [187, 0]
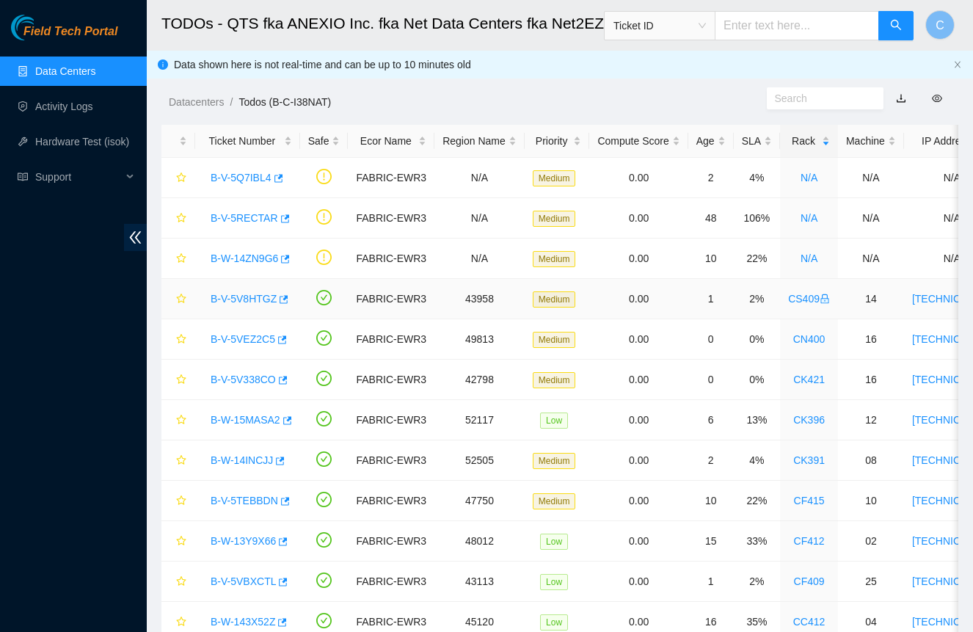
click at [235, 301] on link "B-V-5V8HTGZ" at bounding box center [244, 299] width 66 height 12
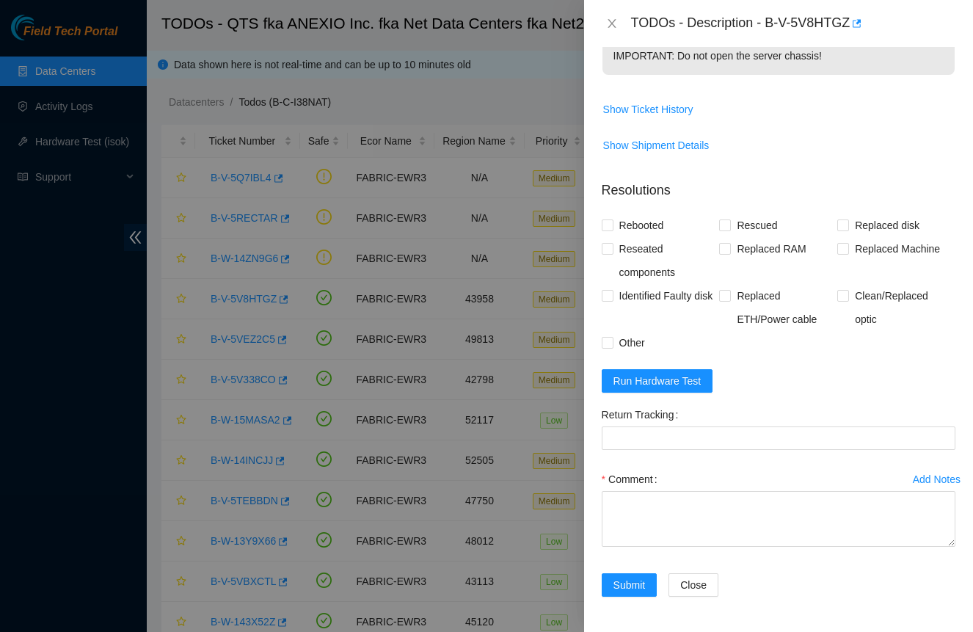
scroll to position [713, 0]
click at [743, 517] on textarea "Comment" at bounding box center [779, 519] width 354 height 56
paste textarea "-Safely powered down for ten minutes. Let power drain -Rescued and rebooted. -C…"
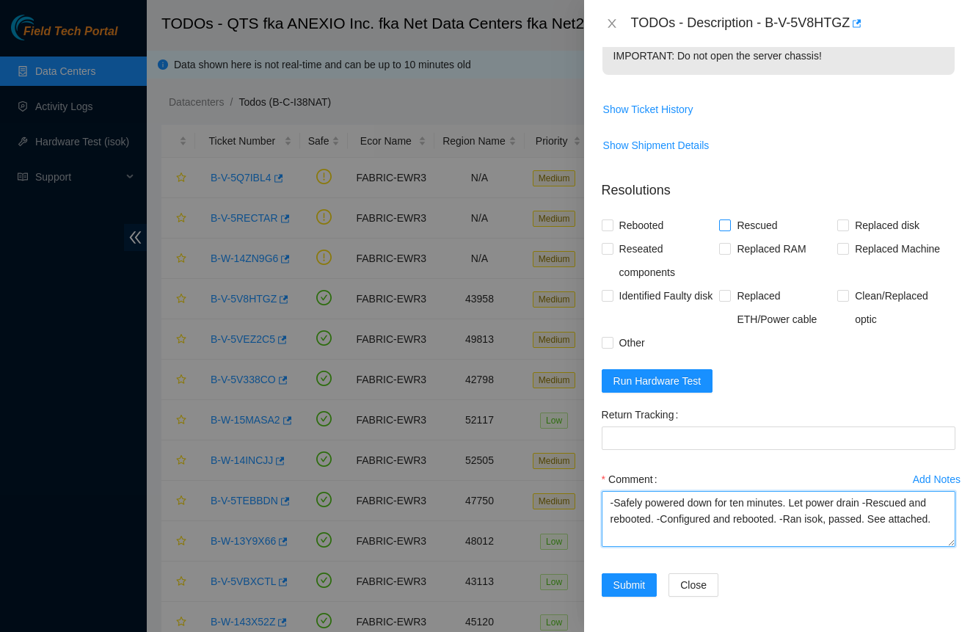
type textarea "-Safely powered down for ten minutes. Let power drain -Rescued and rebooted. -C…"
click at [754, 227] on span "Rescued" at bounding box center [757, 225] width 52 height 23
click at [729, 227] on input "Rescued" at bounding box center [724, 224] width 10 height 10
checkbox input "true"
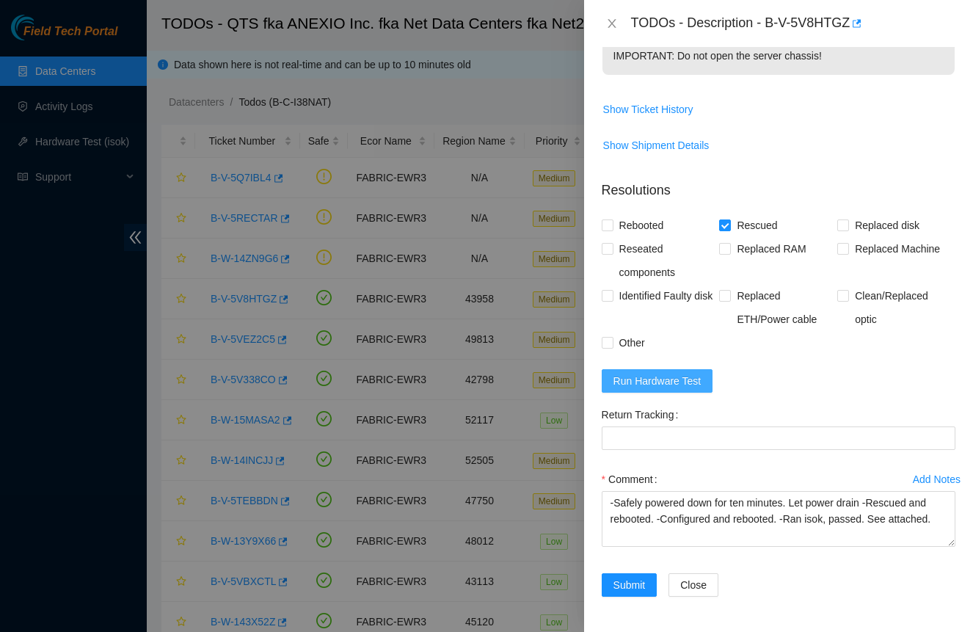
click at [699, 379] on span "Run Hardware Test" at bounding box center [657, 381] width 88 height 16
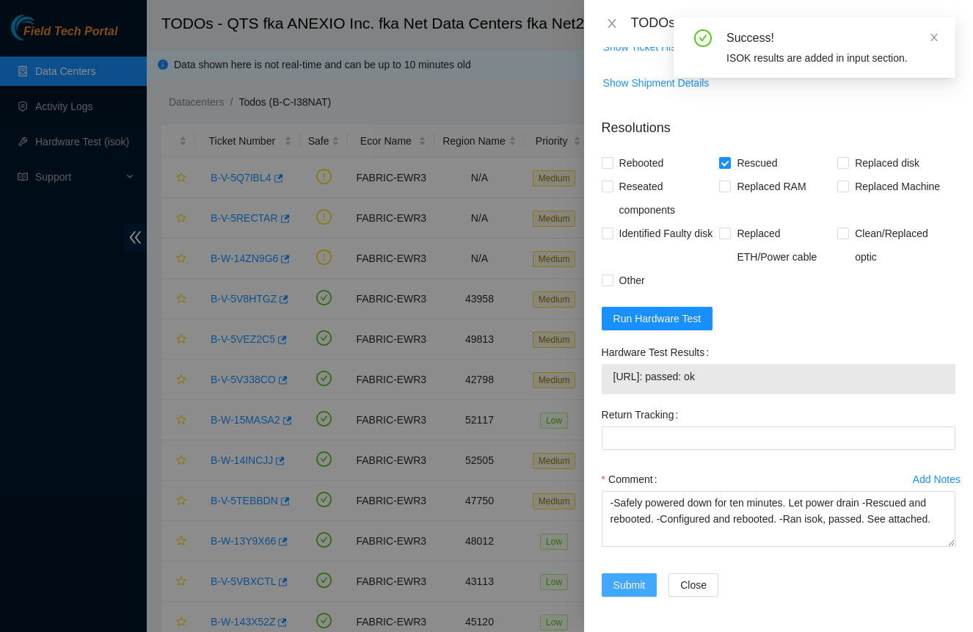
scroll to position [776, 0]
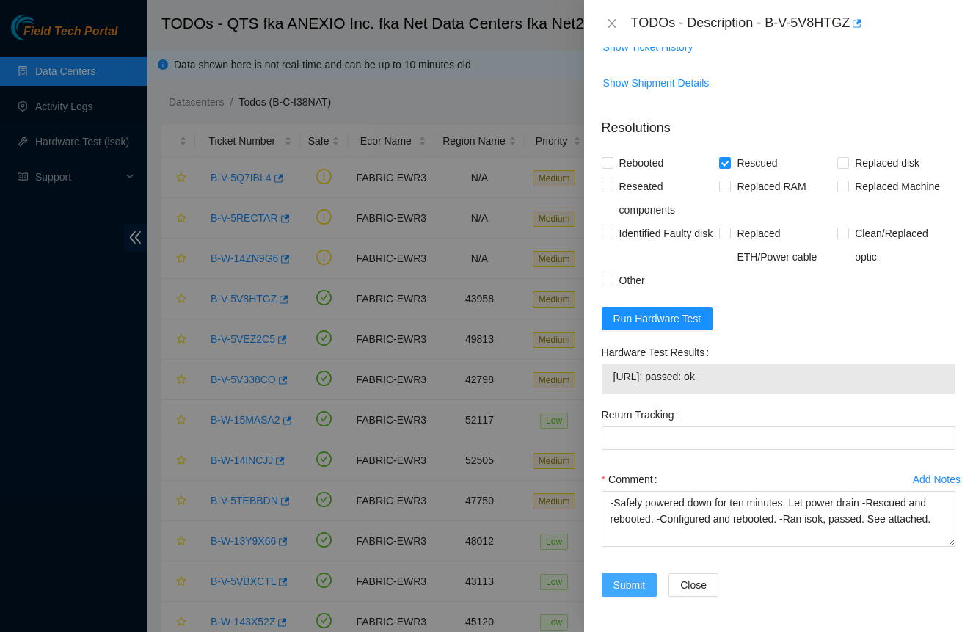
click at [621, 584] on span "Submit" at bounding box center [629, 585] width 32 height 16
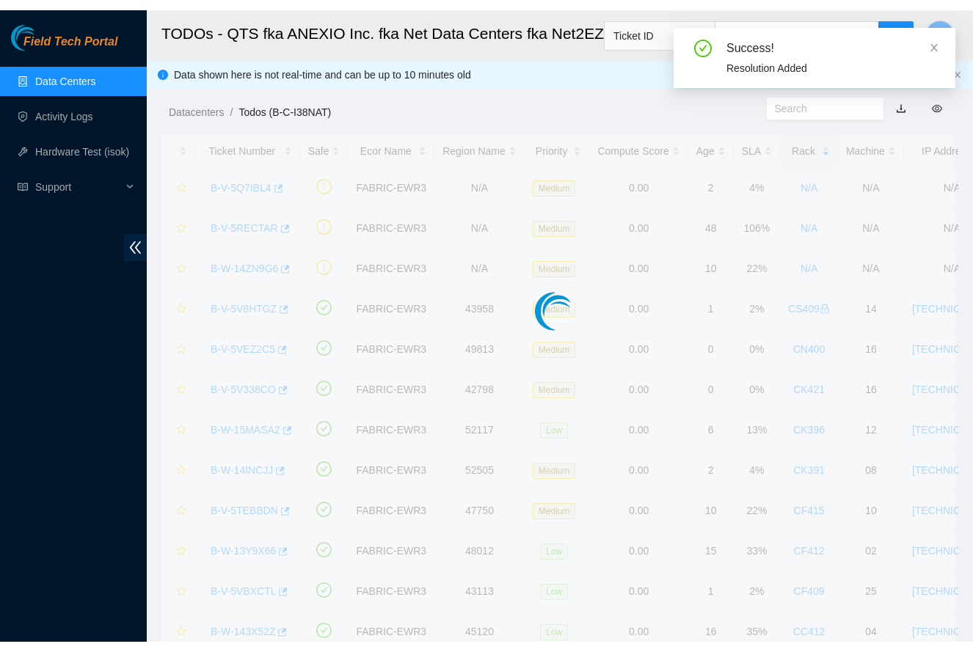
scroll to position [187, 0]
